Goal: Navigation & Orientation: Go to known website

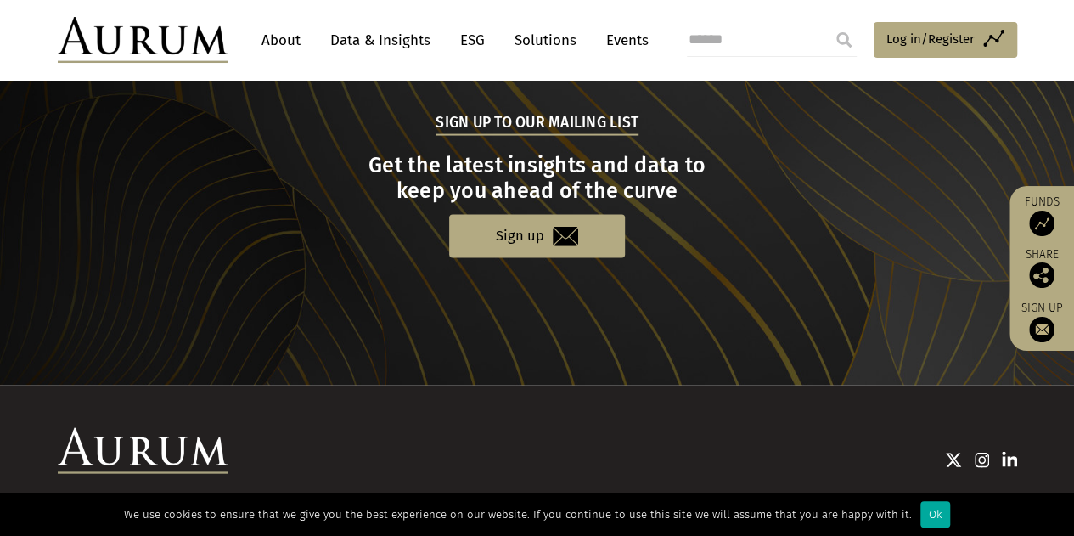
scroll to position [1812, 0]
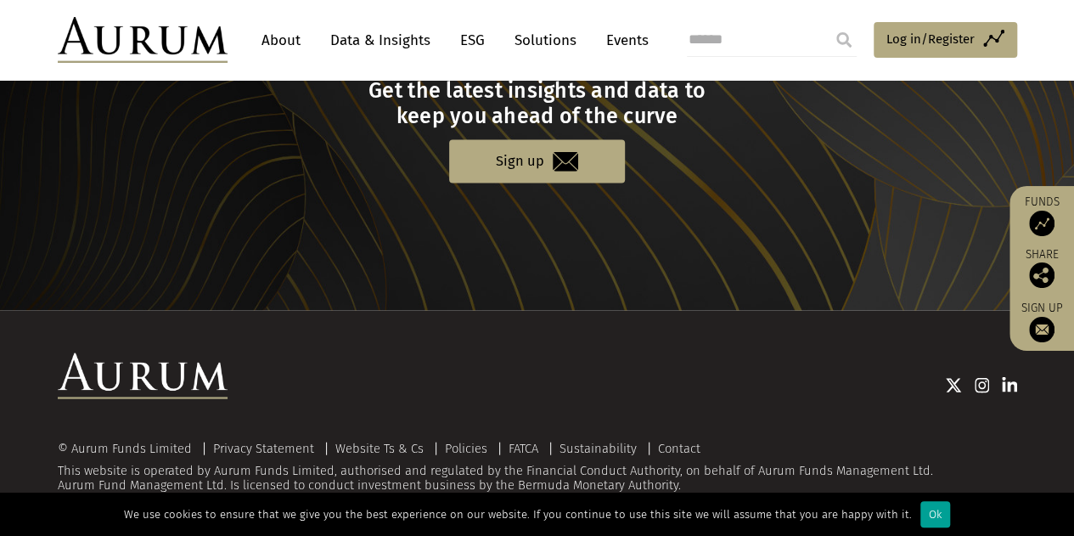
click at [921, 517] on div "Ok" at bounding box center [936, 514] width 30 height 26
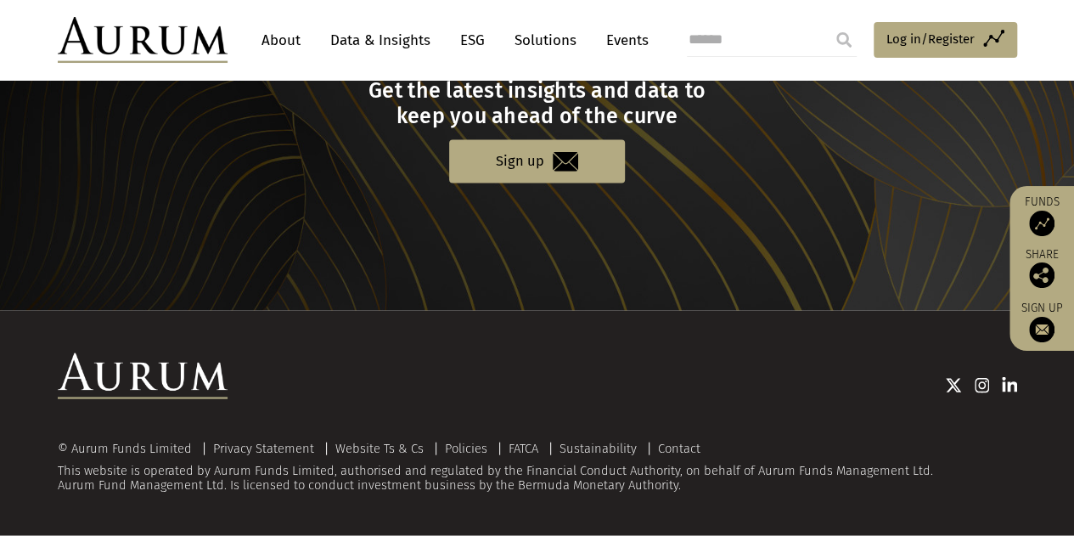
click at [1008, 381] on img at bounding box center [1009, 385] width 15 height 17
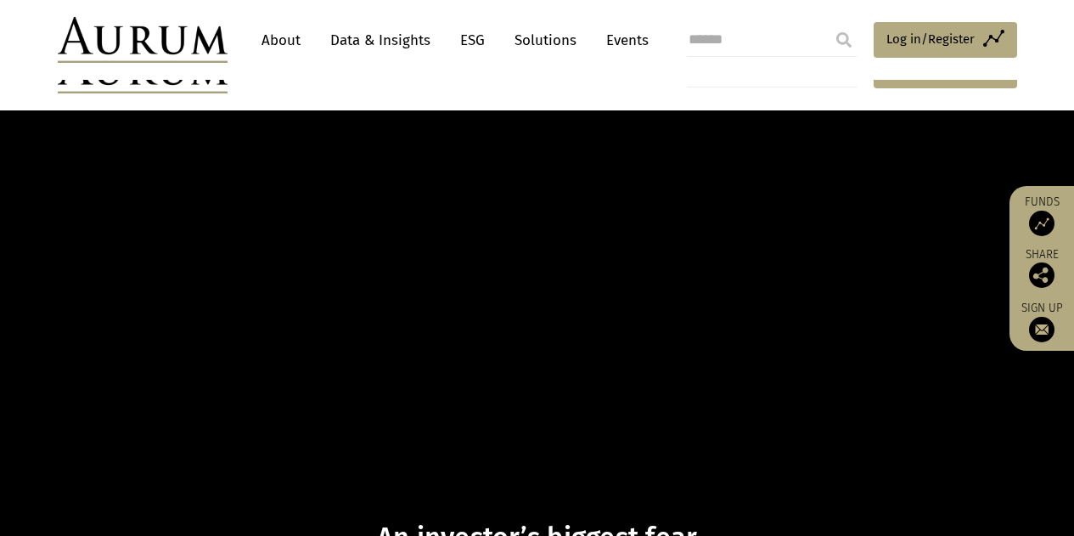
scroll to position [1812, 0]
